Goal: Obtain resource: Download file/media

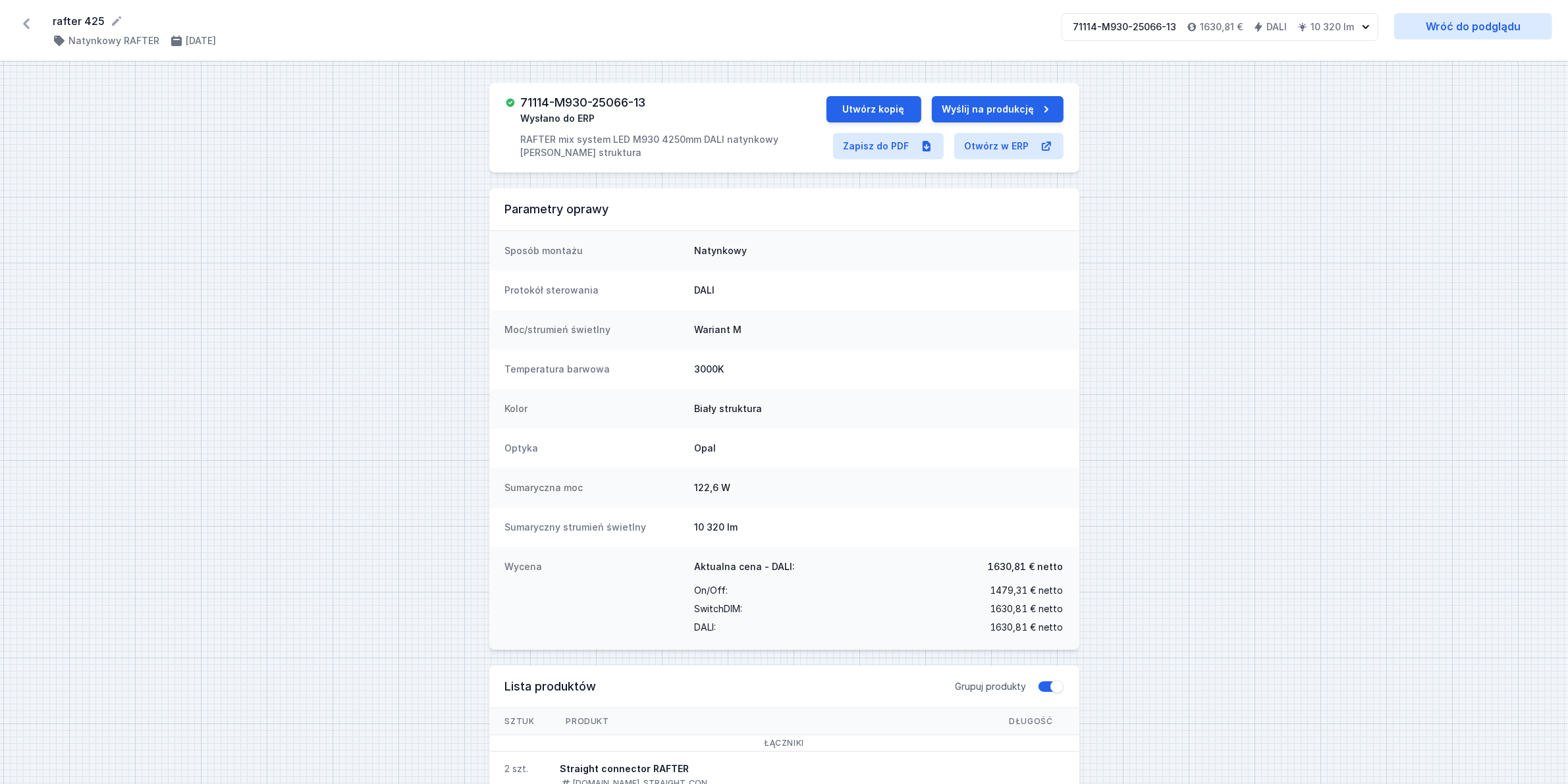
click at [25, 20] on icon at bounding box center [26, 23] width 21 height 21
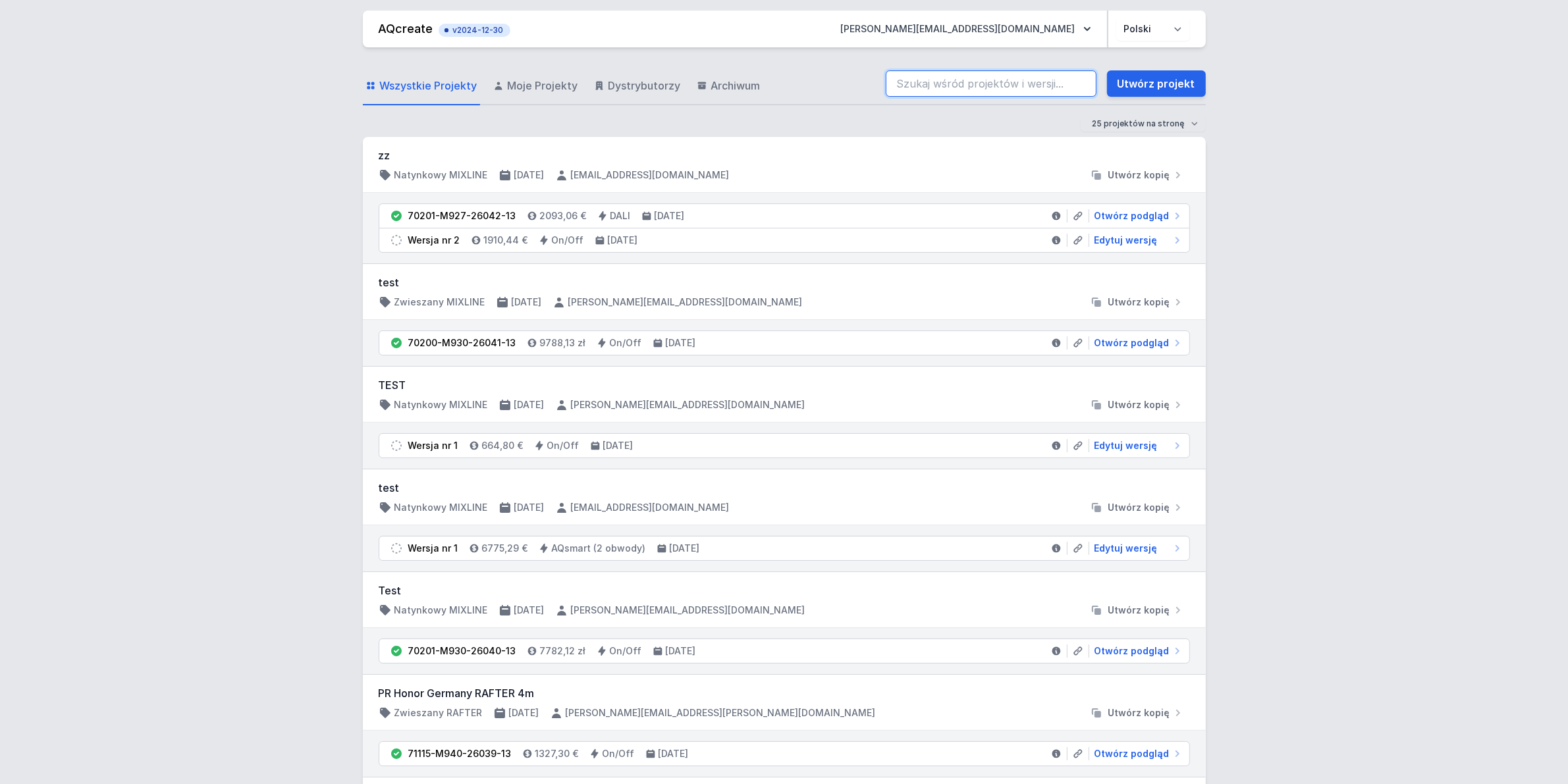
click at [1006, 86] on input "search" at bounding box center [991, 84] width 211 height 26
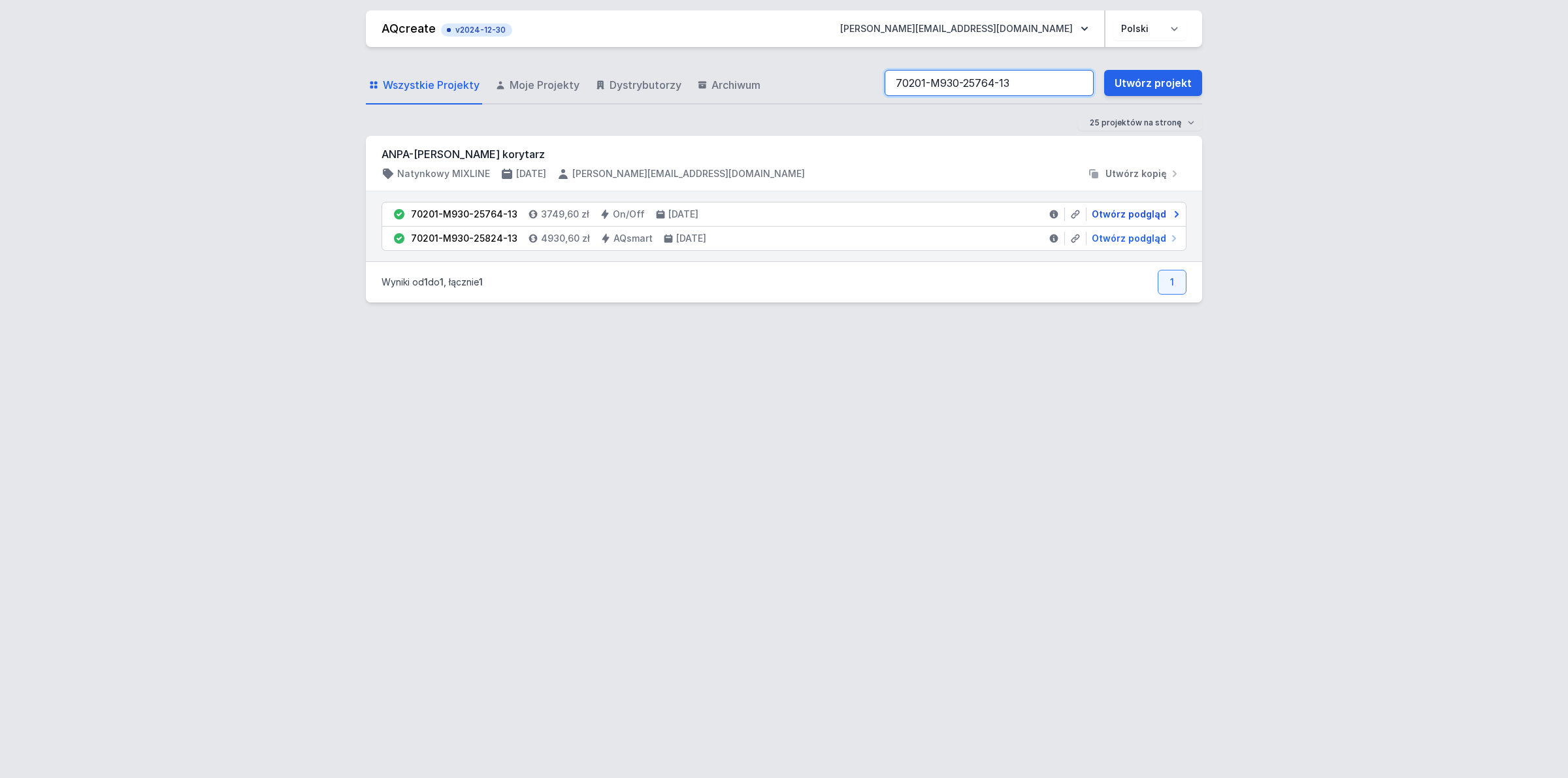
type input "70201-M930-25764-13"
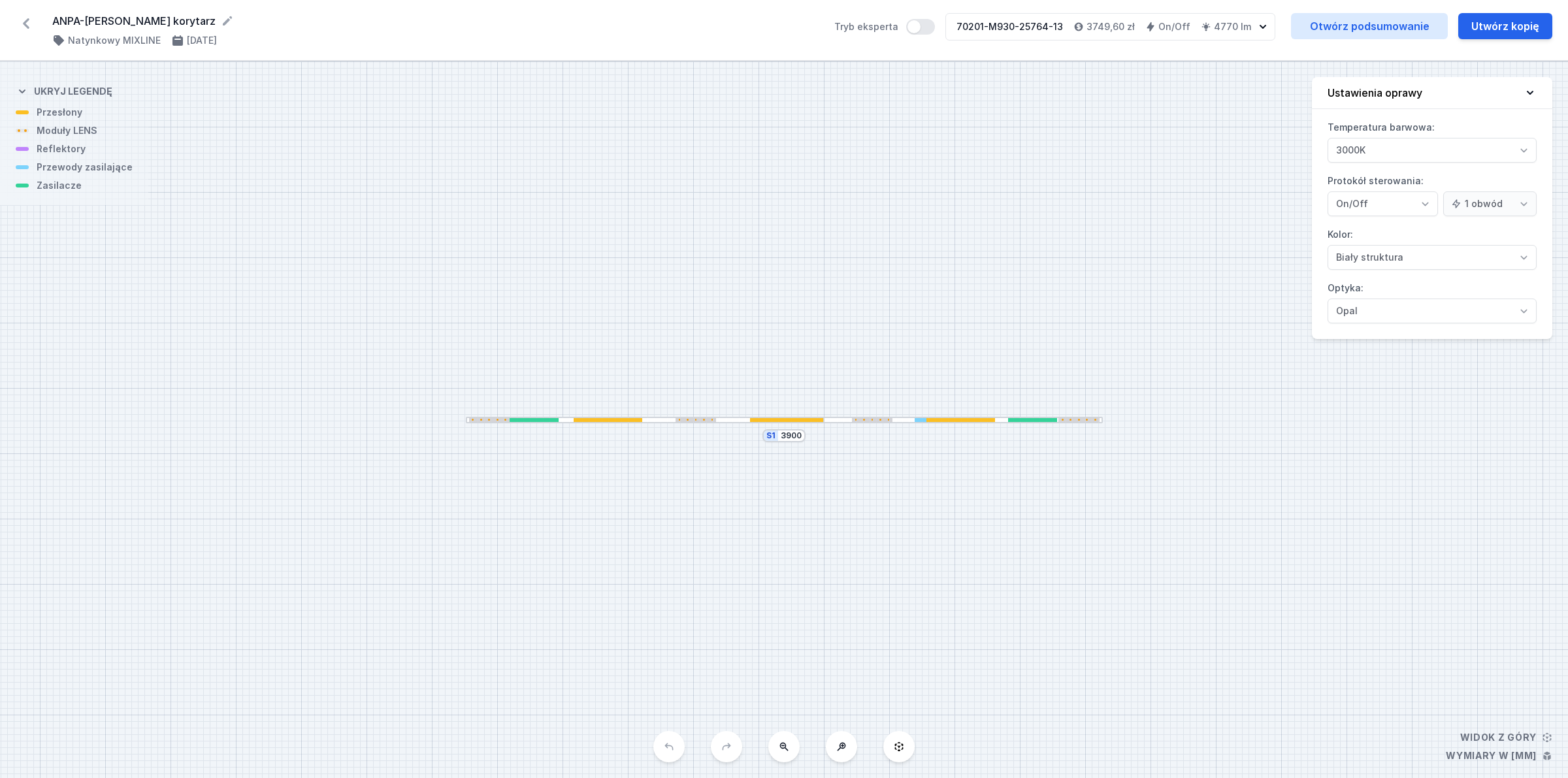
click at [1409, 8] on div "ANPA-[PERSON_NAME] korytarz ( 11535 /v 1 ) Natynkowy MIXLINE [DATE] Tryb eksper…" at bounding box center [784, 30] width 1568 height 61
click at [1405, 21] on link "Otwórz podsumowanie" at bounding box center [1369, 26] width 157 height 26
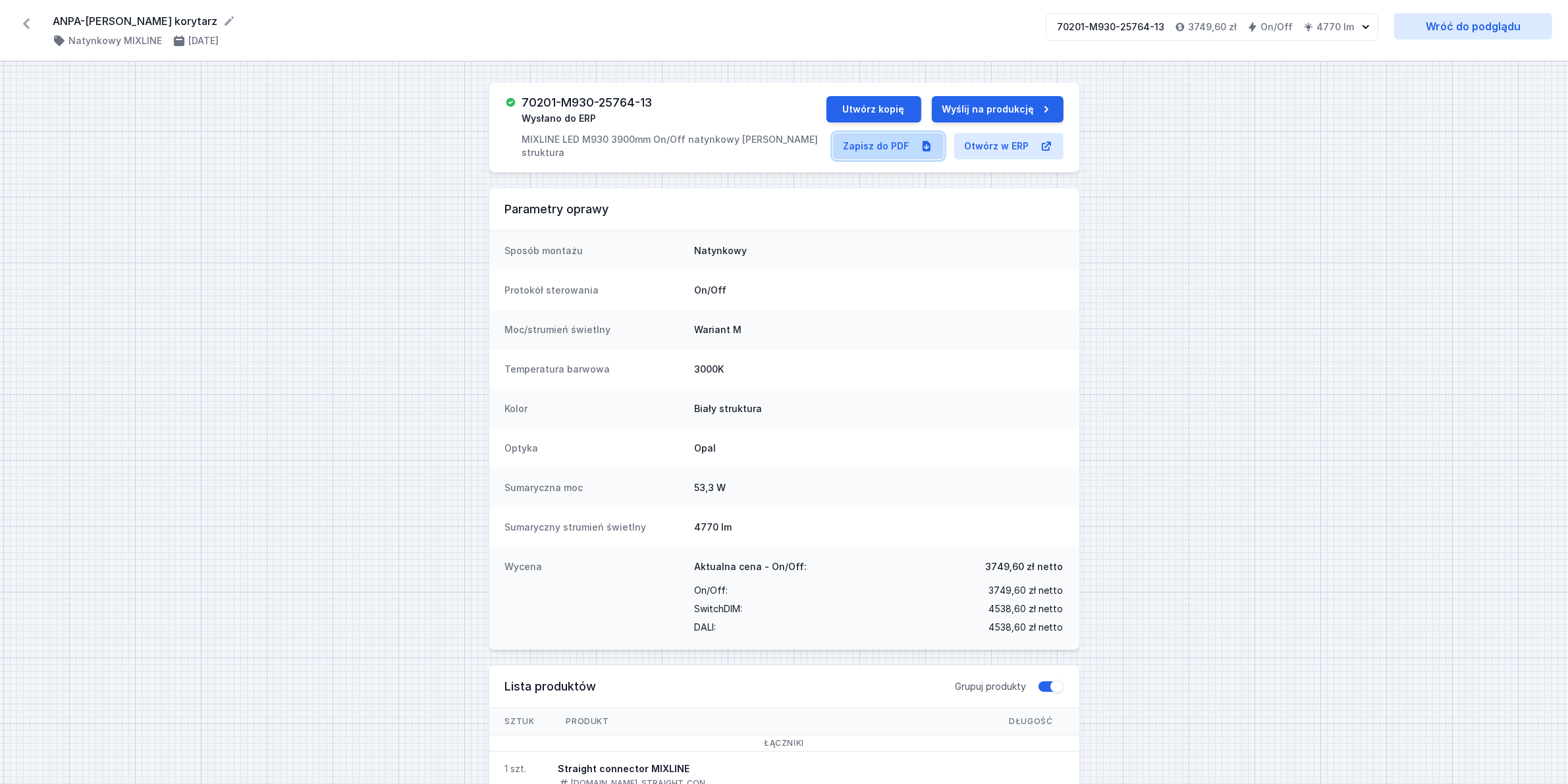
click at [889, 148] on link "Zapisz do PDF" at bounding box center [889, 146] width 111 height 26
